Goal: Task Accomplishment & Management: Use online tool/utility

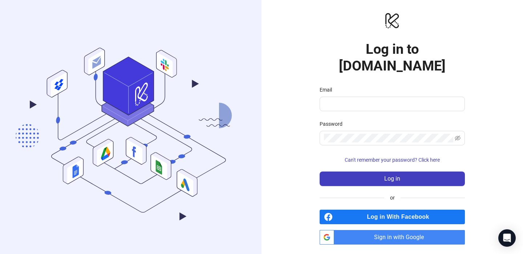
click at [389, 231] on span "Sign in with Google" at bounding box center [401, 237] width 128 height 15
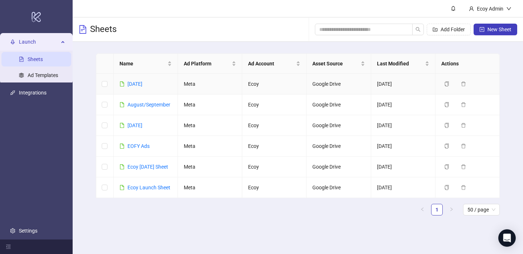
click at [142, 80] on div "[DATE]" at bounding box center [134, 84] width 15 height 8
click at [142, 83] on link "[DATE]" at bounding box center [134, 84] width 15 height 6
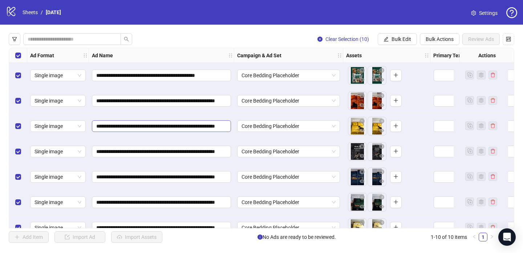
scroll to position [0, 29]
click at [404, 42] on span "Bulk Edit" at bounding box center [401, 39] width 20 height 6
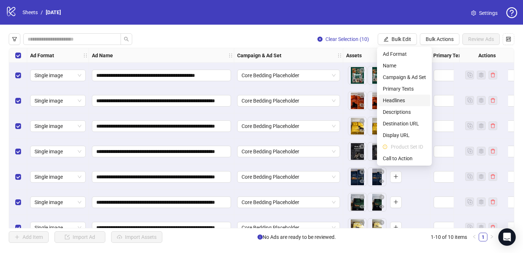
click at [408, 97] on span "Headlines" at bounding box center [404, 101] width 43 height 8
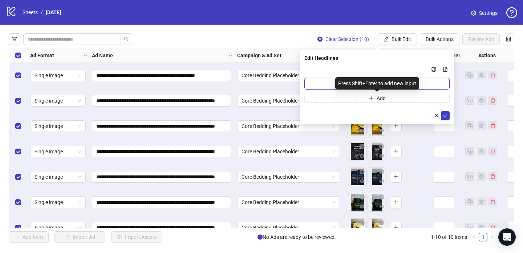
click at [321, 85] on input "Multi-input container - paste or copy values" at bounding box center [376, 84] width 145 height 12
paste input "**********"
type input "**********"
click at [372, 99] on icon "plus" at bounding box center [371, 98] width 5 height 5
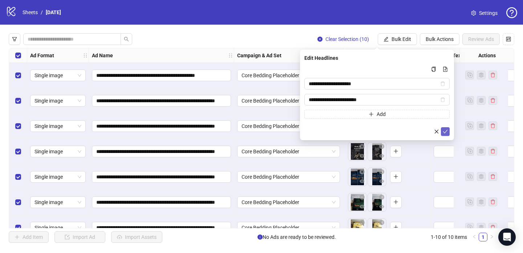
type input "**********"
click at [444, 130] on icon "check" at bounding box center [445, 131] width 5 height 5
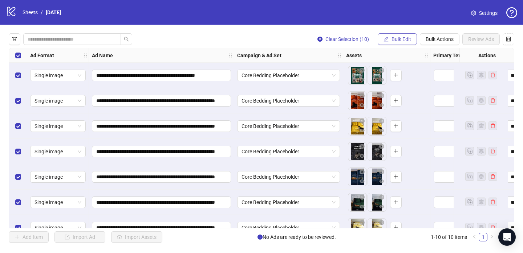
click at [400, 34] on button "Bulk Edit" at bounding box center [397, 39] width 39 height 12
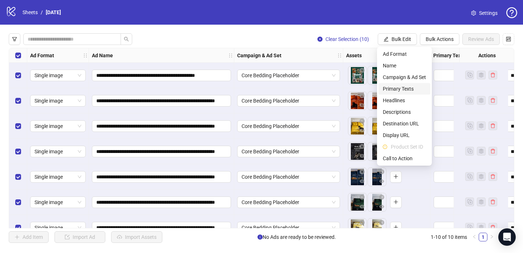
click at [412, 88] on span "Primary Texts" at bounding box center [404, 89] width 43 height 8
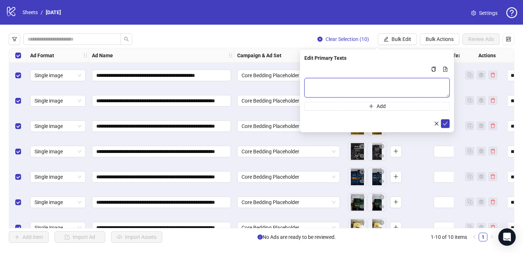
click at [350, 91] on textarea "Multi-text input container - paste or copy values" at bounding box center [376, 88] width 145 height 20
paste textarea "**********"
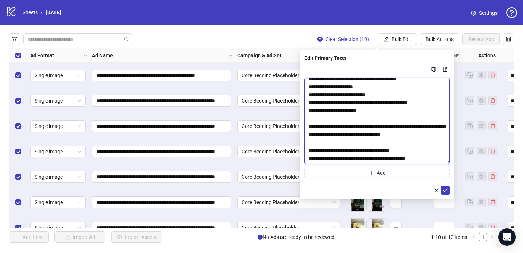
drag, startPoint x: 448, startPoint y: 95, endPoint x: 443, endPoint y: 163, distance: 68.5
click at [443, 163] on textarea "**********" at bounding box center [376, 121] width 145 height 86
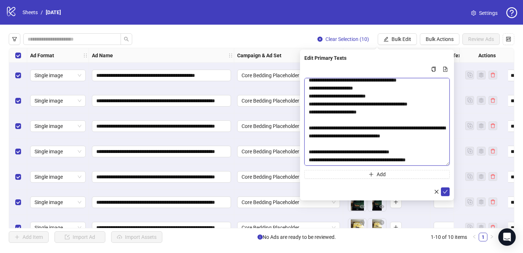
scroll to position [0, 0]
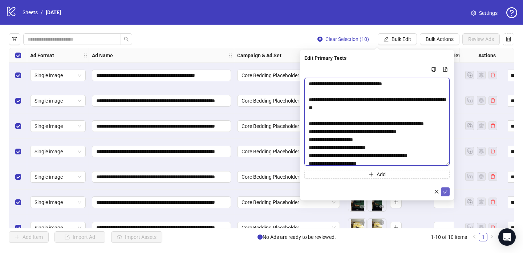
type textarea "**********"
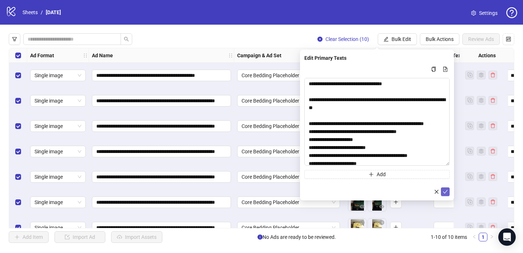
click at [444, 195] on span "submit" at bounding box center [445, 192] width 5 height 6
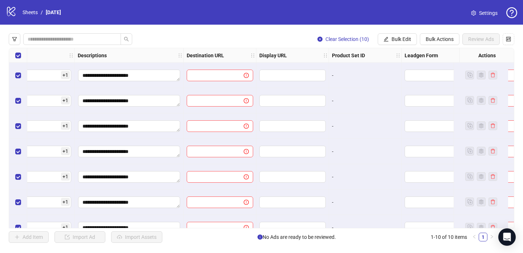
scroll to position [0, 548]
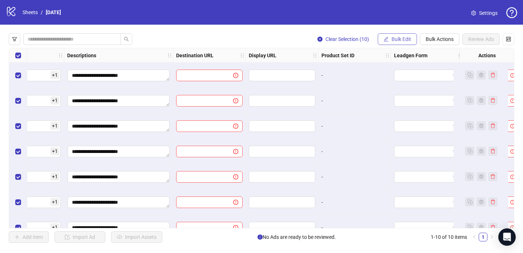
click at [400, 42] on span "Bulk Edit" at bounding box center [401, 39] width 20 height 6
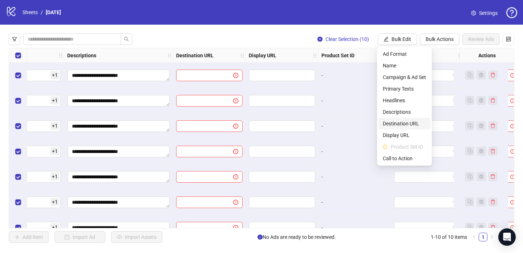
click at [415, 123] on span "Destination URL" at bounding box center [404, 124] width 43 height 8
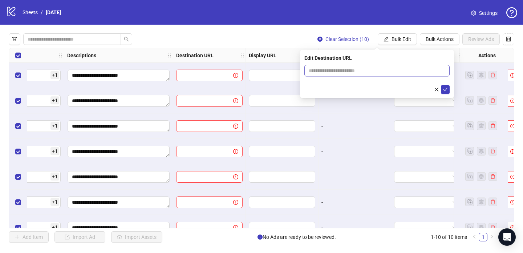
click at [357, 75] on span at bounding box center [376, 71] width 145 height 12
paste input "**********"
type input "**********"
click at [447, 88] on icon "check" at bounding box center [445, 90] width 5 height 4
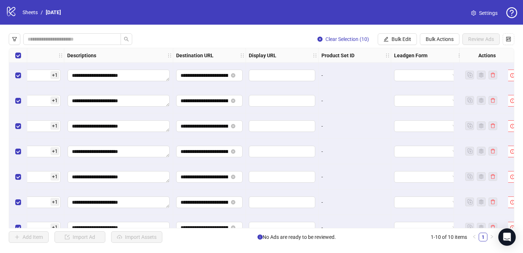
click at [480, 13] on span "Settings" at bounding box center [488, 13] width 19 height 8
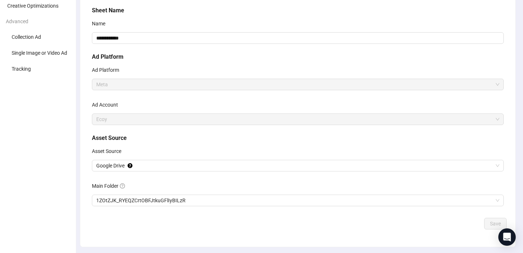
scroll to position [83, 0]
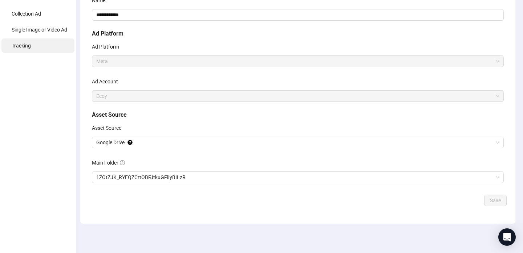
click at [32, 41] on li "Tracking" at bounding box center [37, 45] width 73 height 15
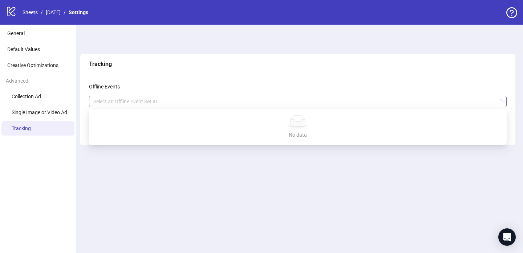
click at [119, 104] on div at bounding box center [293, 102] width 407 height 10
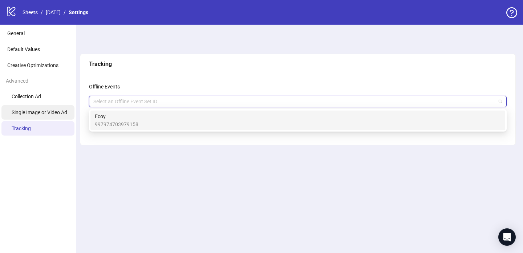
click at [44, 108] on li "Single Image or Video Ad" at bounding box center [37, 112] width 73 height 15
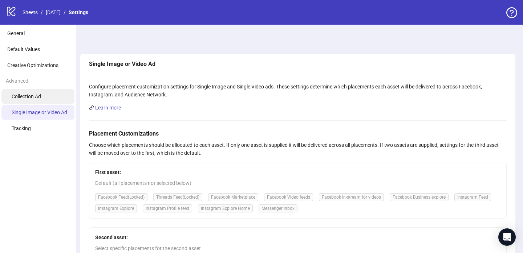
click at [33, 98] on span "Collection Ad" at bounding box center [26, 97] width 29 height 6
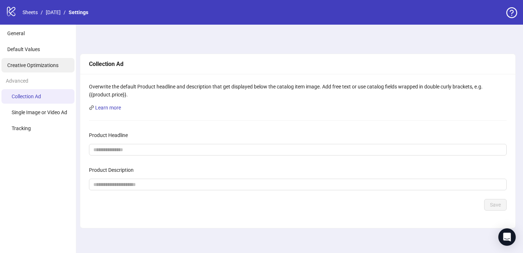
click at [36, 64] on span "Creative Optimizations" at bounding box center [32, 65] width 51 height 6
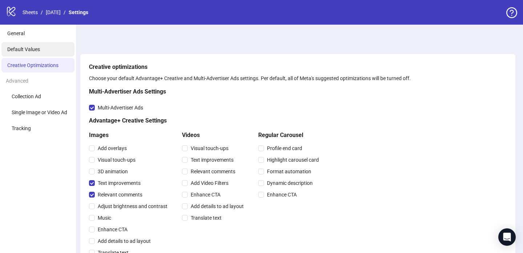
click at [25, 48] on span "Default Values" at bounding box center [23, 49] width 33 height 6
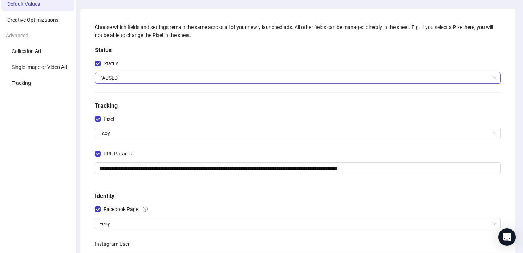
scroll to position [47, 0]
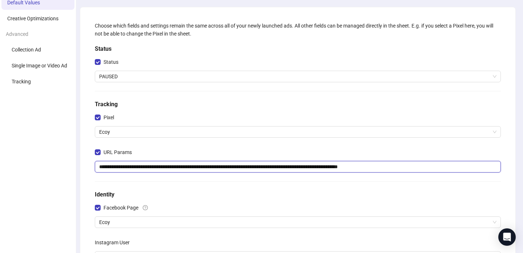
drag, startPoint x: 400, startPoint y: 167, endPoint x: 367, endPoint y: 166, distance: 32.7
click at [367, 166] on input "**********" at bounding box center [298, 167] width 406 height 12
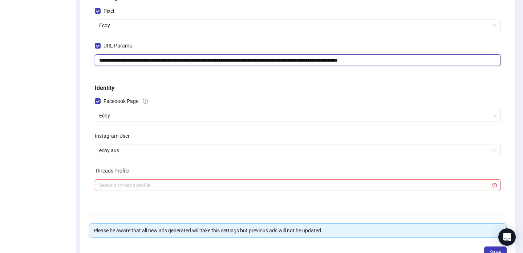
scroll to position [155, 0]
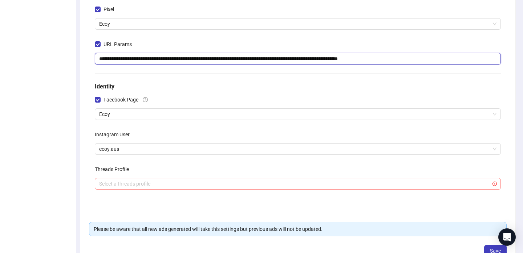
type input "**********"
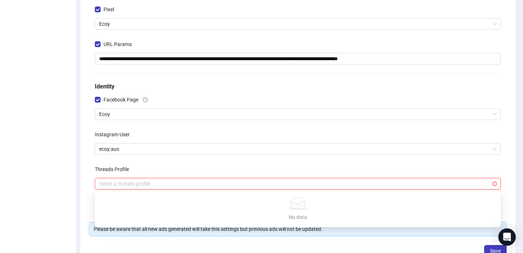
click at [214, 186] on input "search" at bounding box center [294, 184] width 391 height 11
click at [221, 173] on div "Threads Profile" at bounding box center [298, 171] width 406 height 15
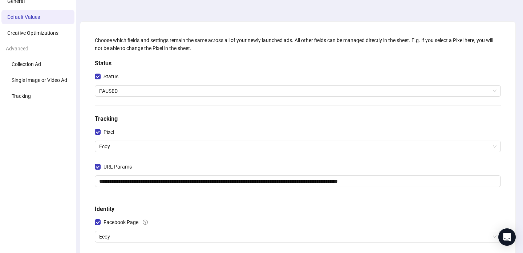
scroll to position [0, 0]
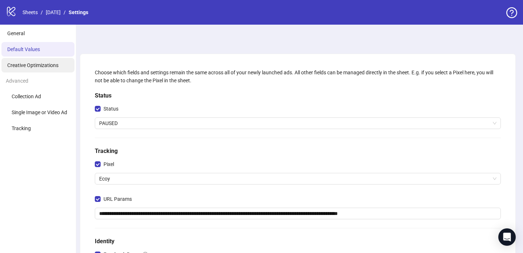
click at [55, 63] on span "Creative Optimizations" at bounding box center [32, 65] width 51 height 6
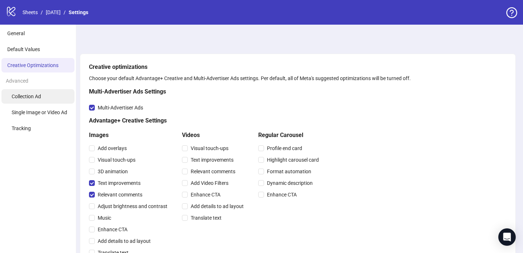
click at [44, 90] on li "Collection Ad" at bounding box center [37, 96] width 73 height 15
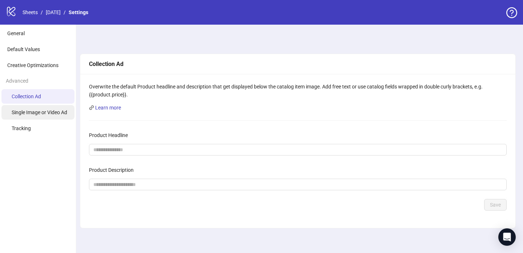
click at [42, 117] on li "Single Image or Video Ad" at bounding box center [37, 112] width 73 height 15
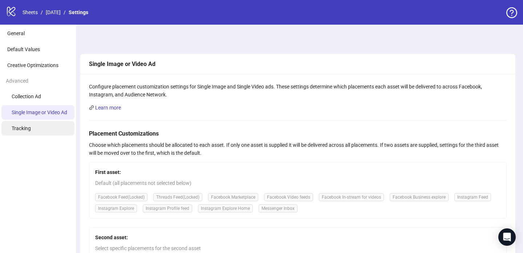
click at [40, 125] on li "Tracking" at bounding box center [37, 128] width 73 height 15
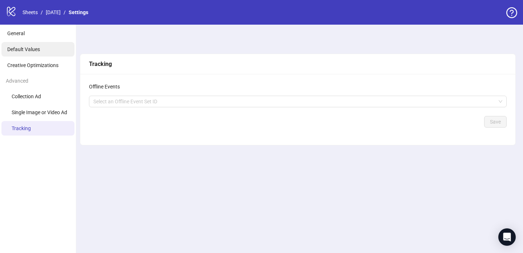
click at [47, 50] on li "Default Values" at bounding box center [37, 49] width 73 height 15
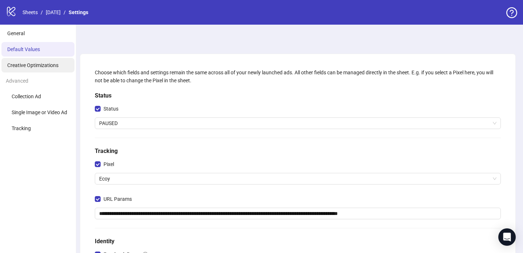
click at [26, 61] on li "Creative Optimizations" at bounding box center [37, 65] width 73 height 15
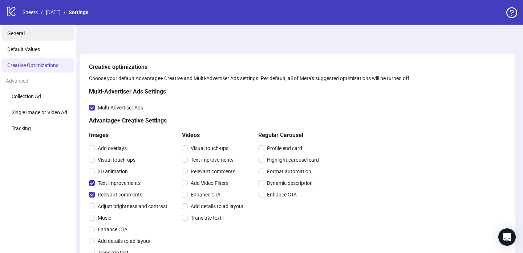
click at [14, 30] on li "General" at bounding box center [37, 33] width 73 height 15
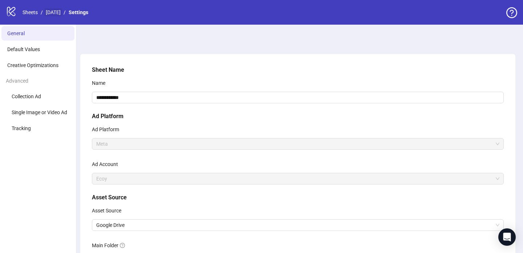
click at [62, 9] on link "[DATE]" at bounding box center [53, 12] width 18 height 8
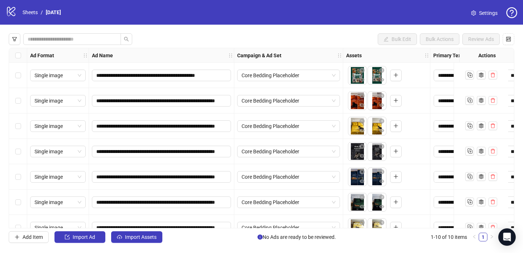
click at [471, 11] on link "Settings" at bounding box center [484, 13] width 38 height 12
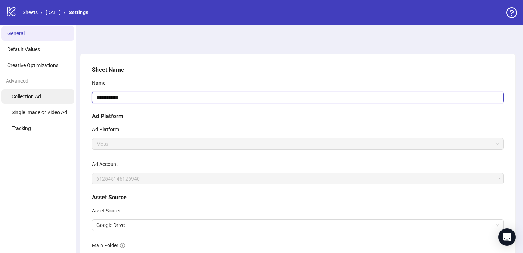
drag, startPoint x: 131, startPoint y: 100, endPoint x: 21, endPoint y: 97, distance: 110.8
click at [21, 97] on div "**********" at bounding box center [261, 181] width 523 height 312
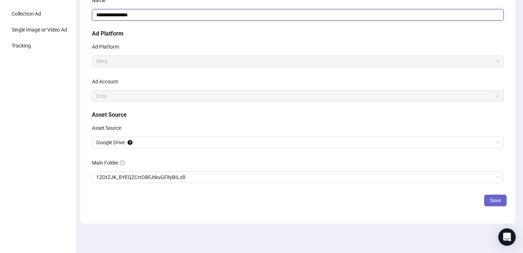
type input "**********"
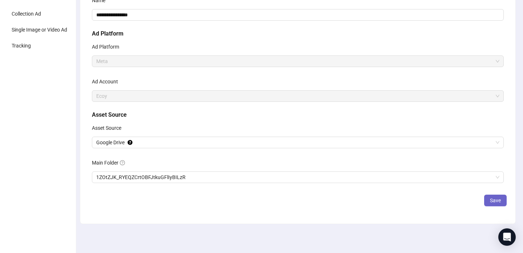
click at [496, 198] on span "Save" at bounding box center [495, 201] width 11 height 6
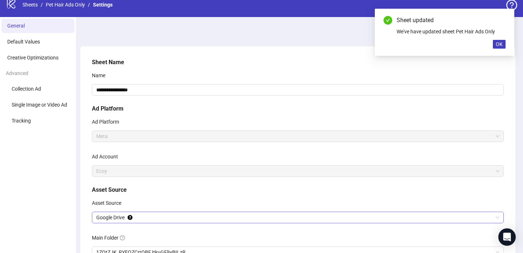
scroll to position [0, 0]
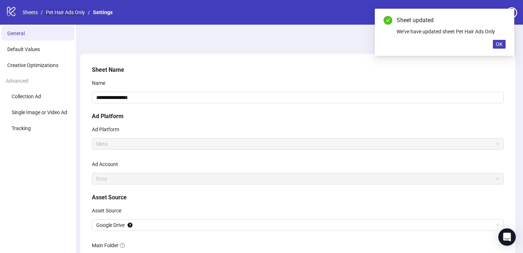
click at [60, 13] on link "Pet Hair Ads Only" at bounding box center [65, 12] width 42 height 8
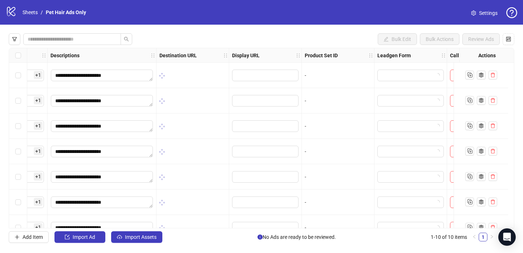
scroll to position [0, 616]
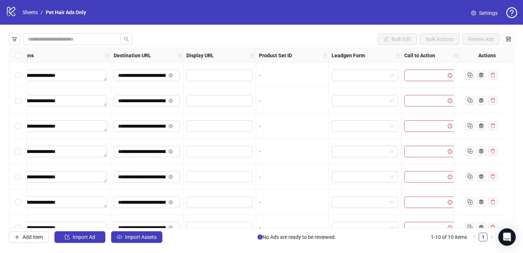
click at [15, 54] on div "Select all rows" at bounding box center [18, 55] width 18 height 15
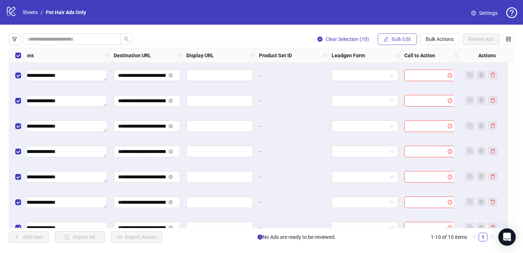
click at [400, 39] on span "Bulk Edit" at bounding box center [401, 39] width 20 height 6
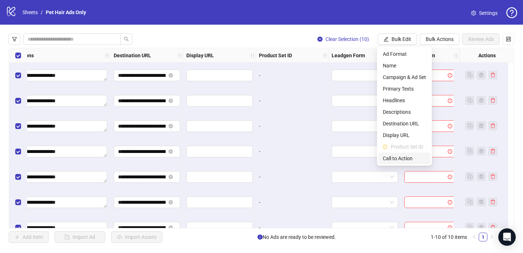
click at [402, 156] on span "Call to Action" at bounding box center [404, 159] width 43 height 8
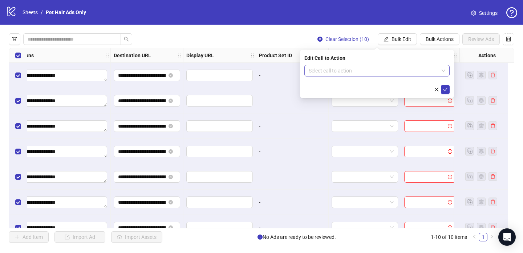
click at [381, 68] on input "search" at bounding box center [374, 70] width 130 height 11
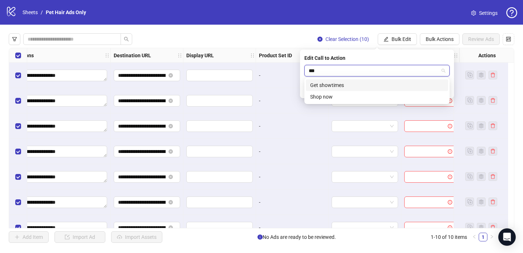
type input "****"
click at [361, 82] on div "Shop now" at bounding box center [377, 85] width 134 height 8
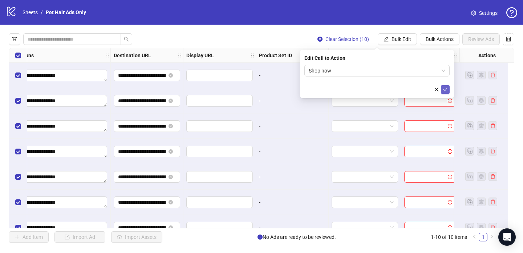
click at [444, 86] on button "submit" at bounding box center [445, 89] width 9 height 9
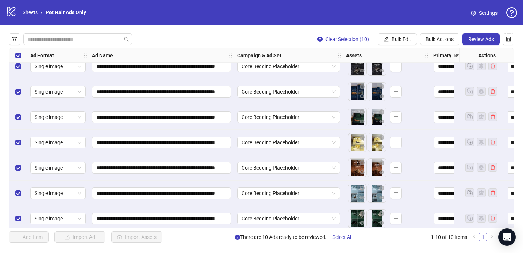
scroll to position [0, 0]
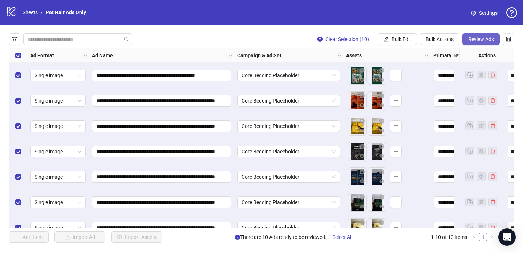
click at [483, 41] on span "Review Ads" at bounding box center [481, 39] width 26 height 6
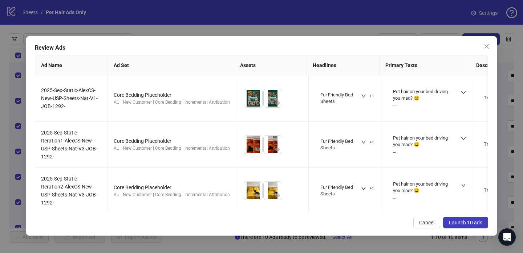
click at [462, 222] on span "Launch 10 ads" at bounding box center [465, 223] width 33 height 6
